Goal: Download file/media

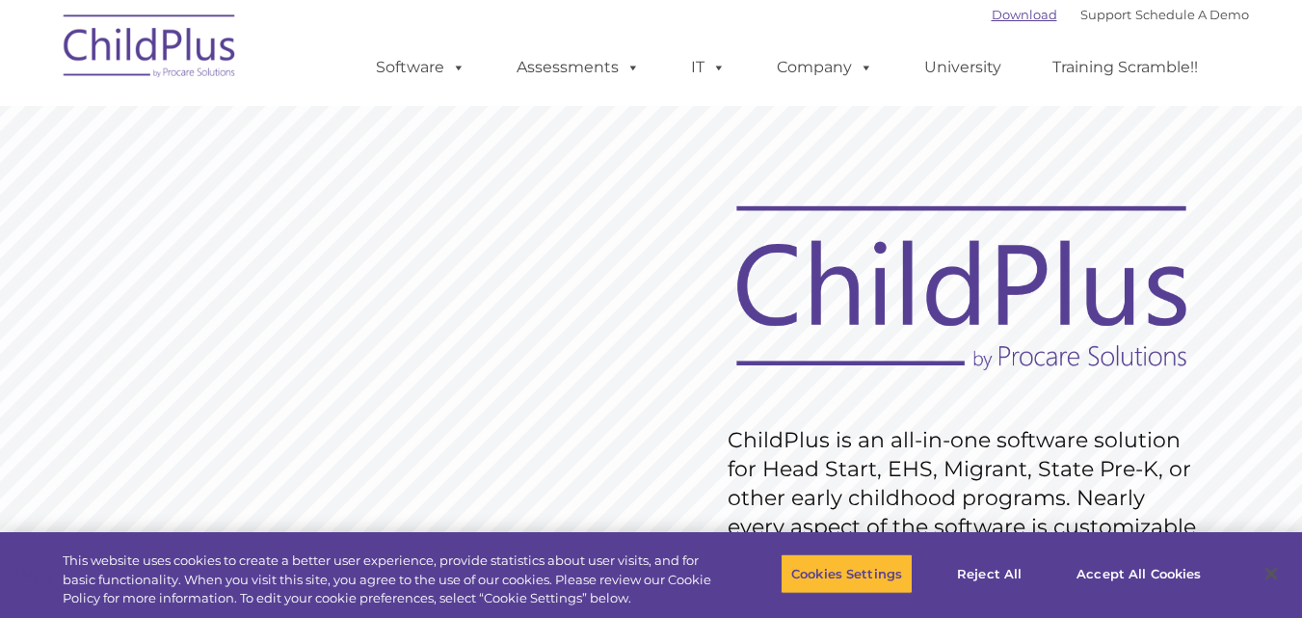
click at [1017, 9] on link "Download" at bounding box center [1025, 14] width 66 height 15
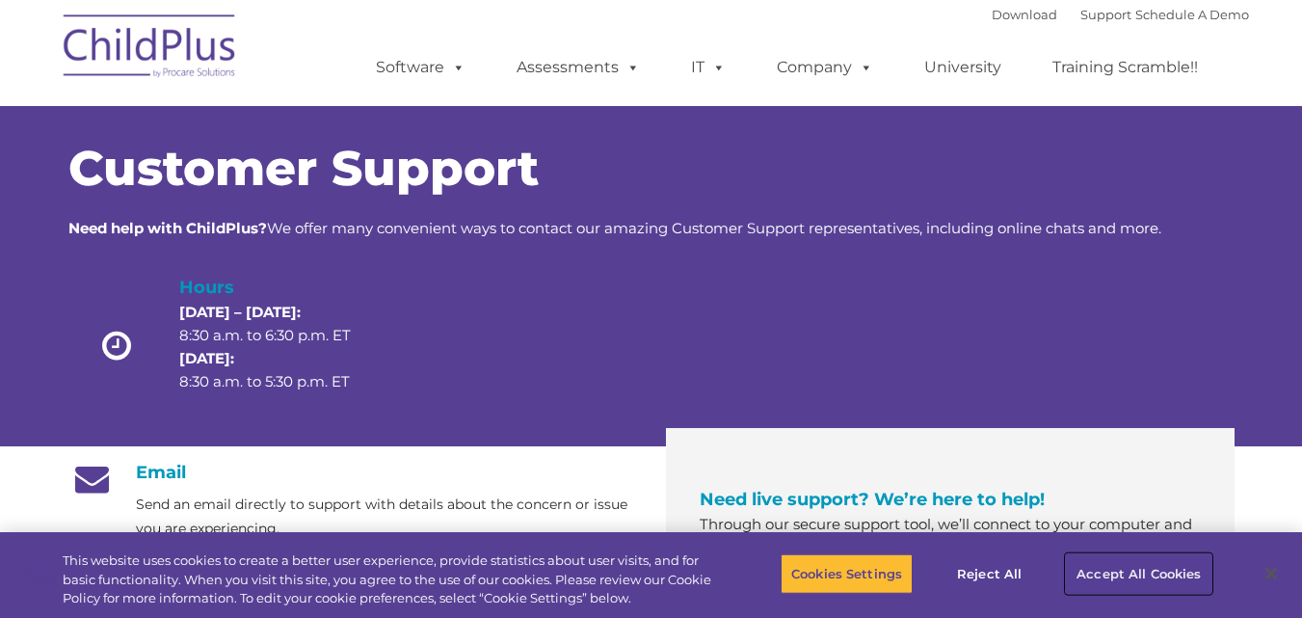
click at [1102, 574] on button "Accept All Cookies" at bounding box center [1139, 573] width 146 height 40
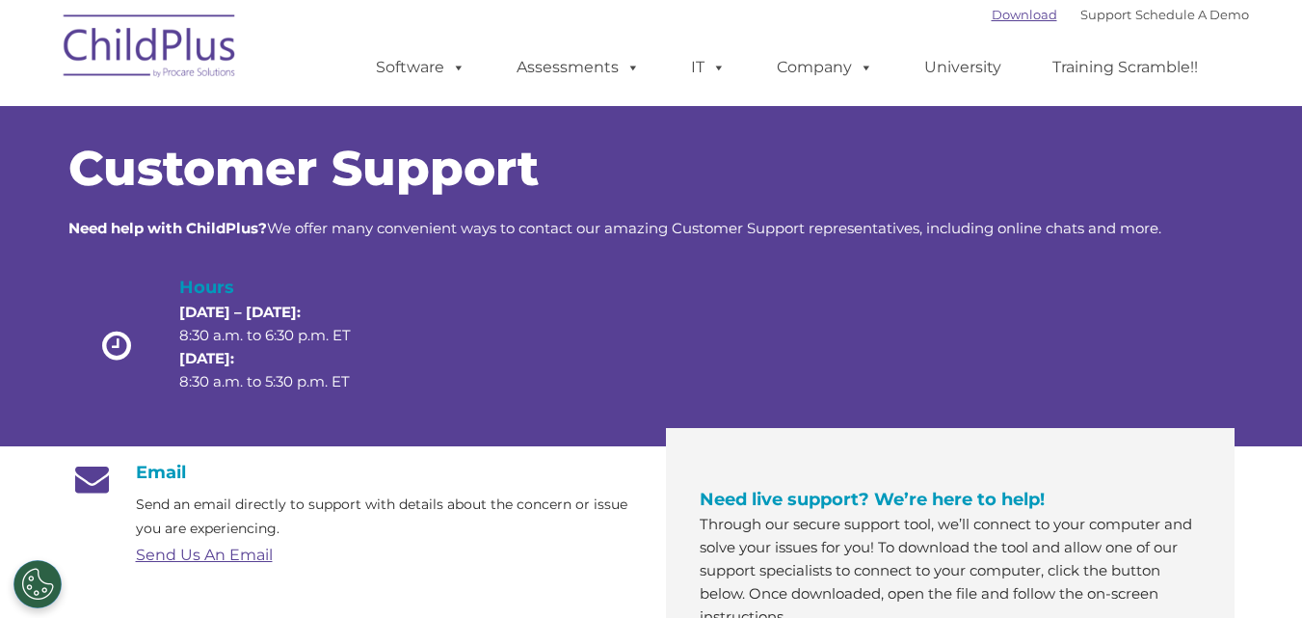
click at [992, 14] on link "Download" at bounding box center [1025, 14] width 66 height 15
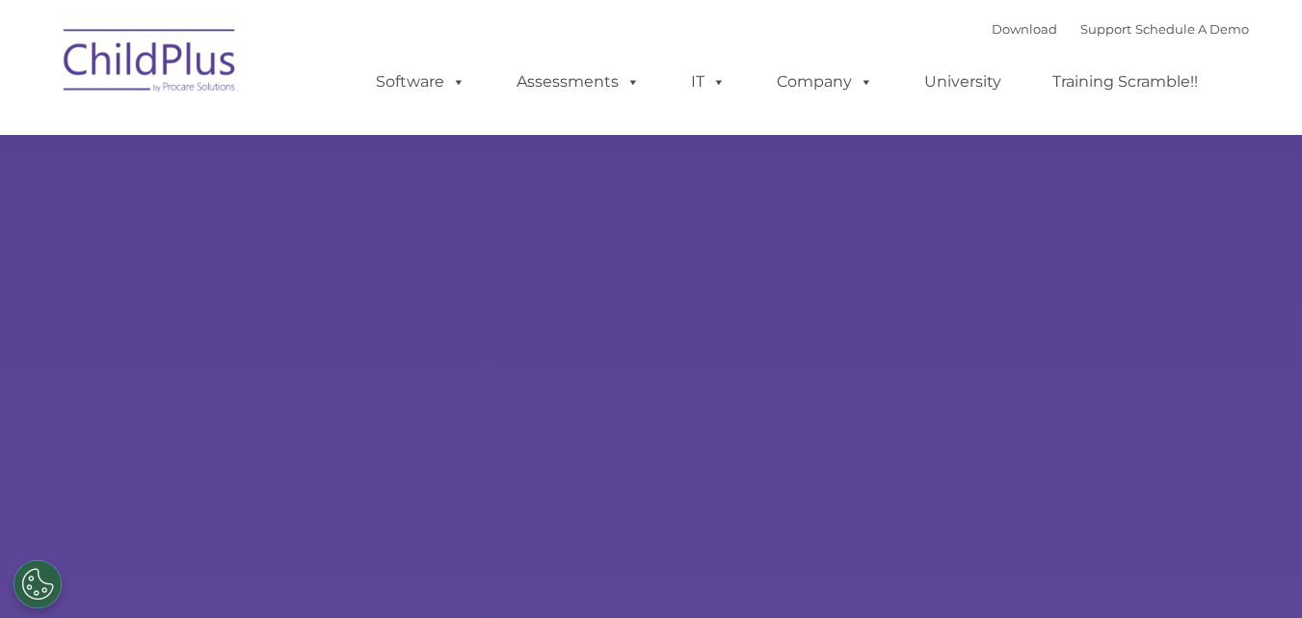
select select "MEDIUM"
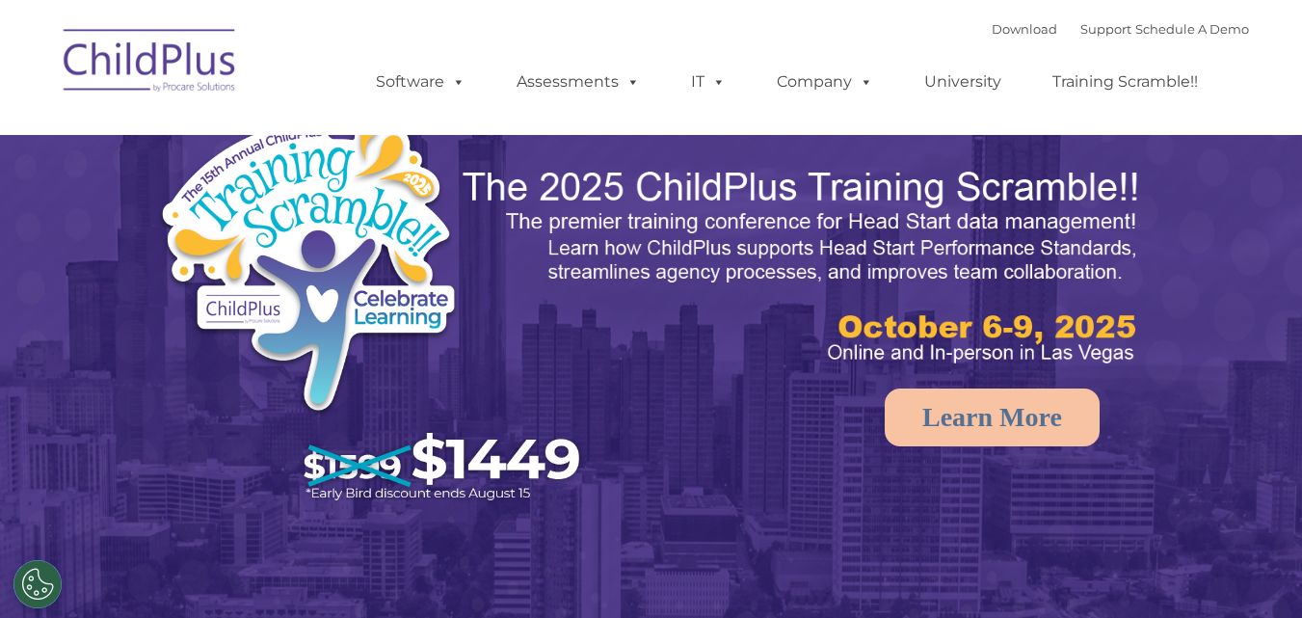
select select "MEDIUM"
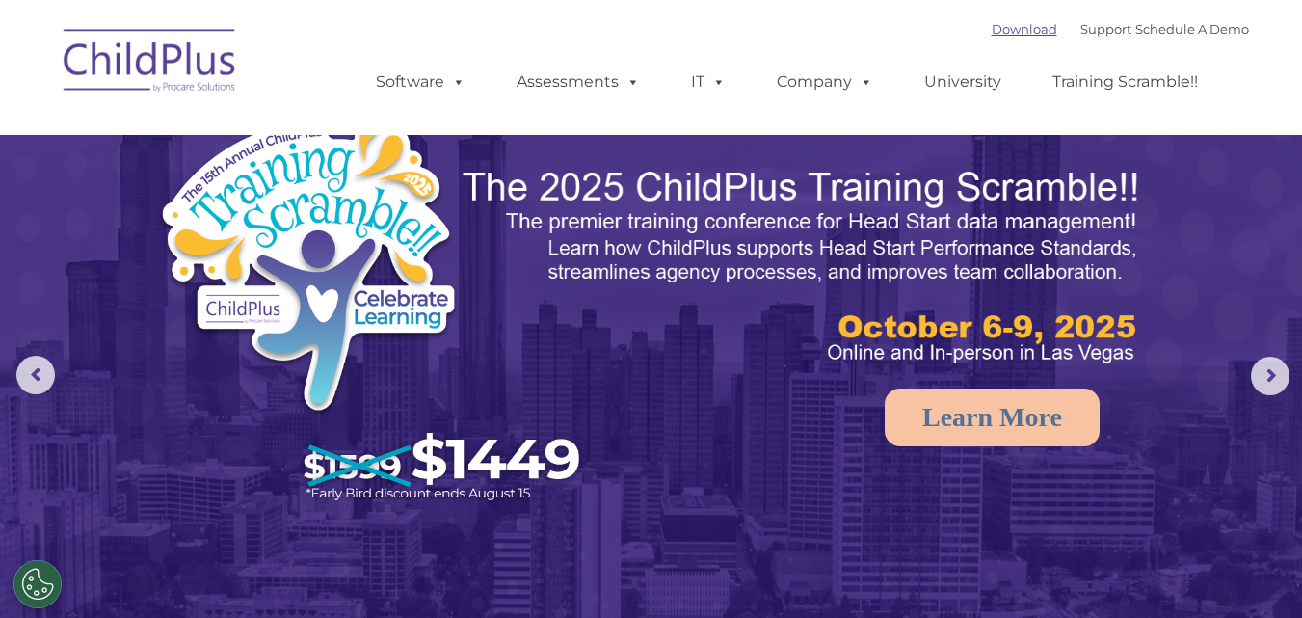
click at [1000, 25] on link "Download" at bounding box center [1025, 28] width 66 height 15
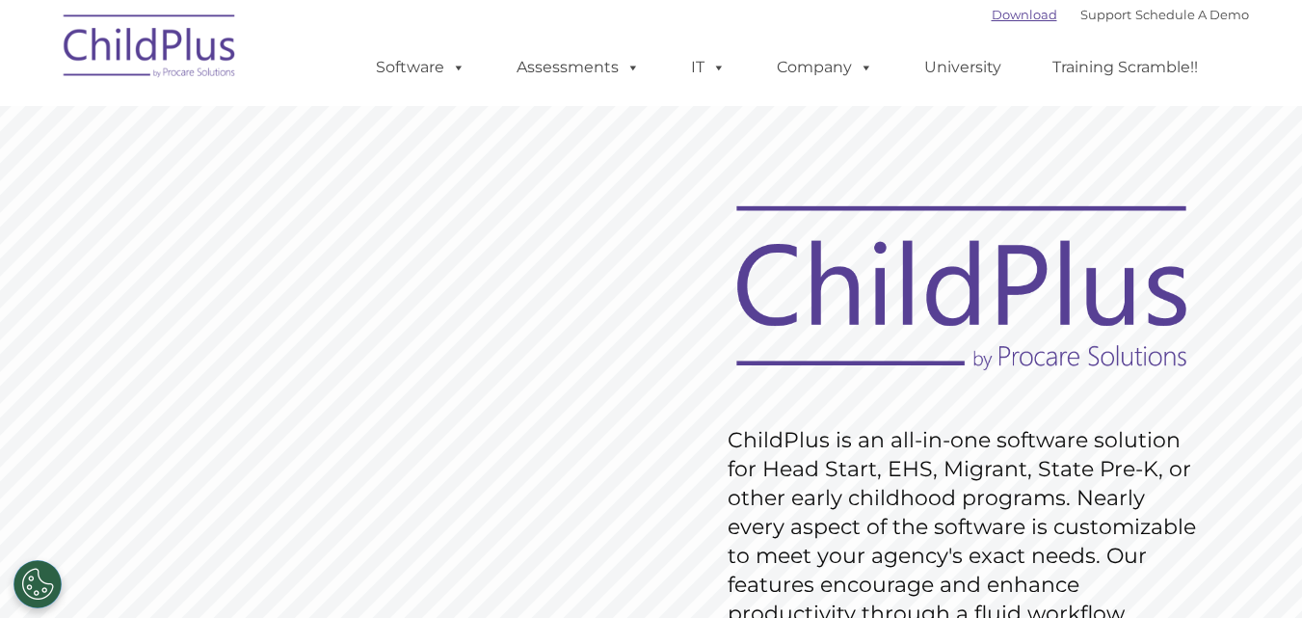
click at [1026, 9] on link "Download" at bounding box center [1025, 14] width 66 height 15
click at [992, 17] on link "Download" at bounding box center [1025, 14] width 66 height 15
